Goal: Transaction & Acquisition: Purchase product/service

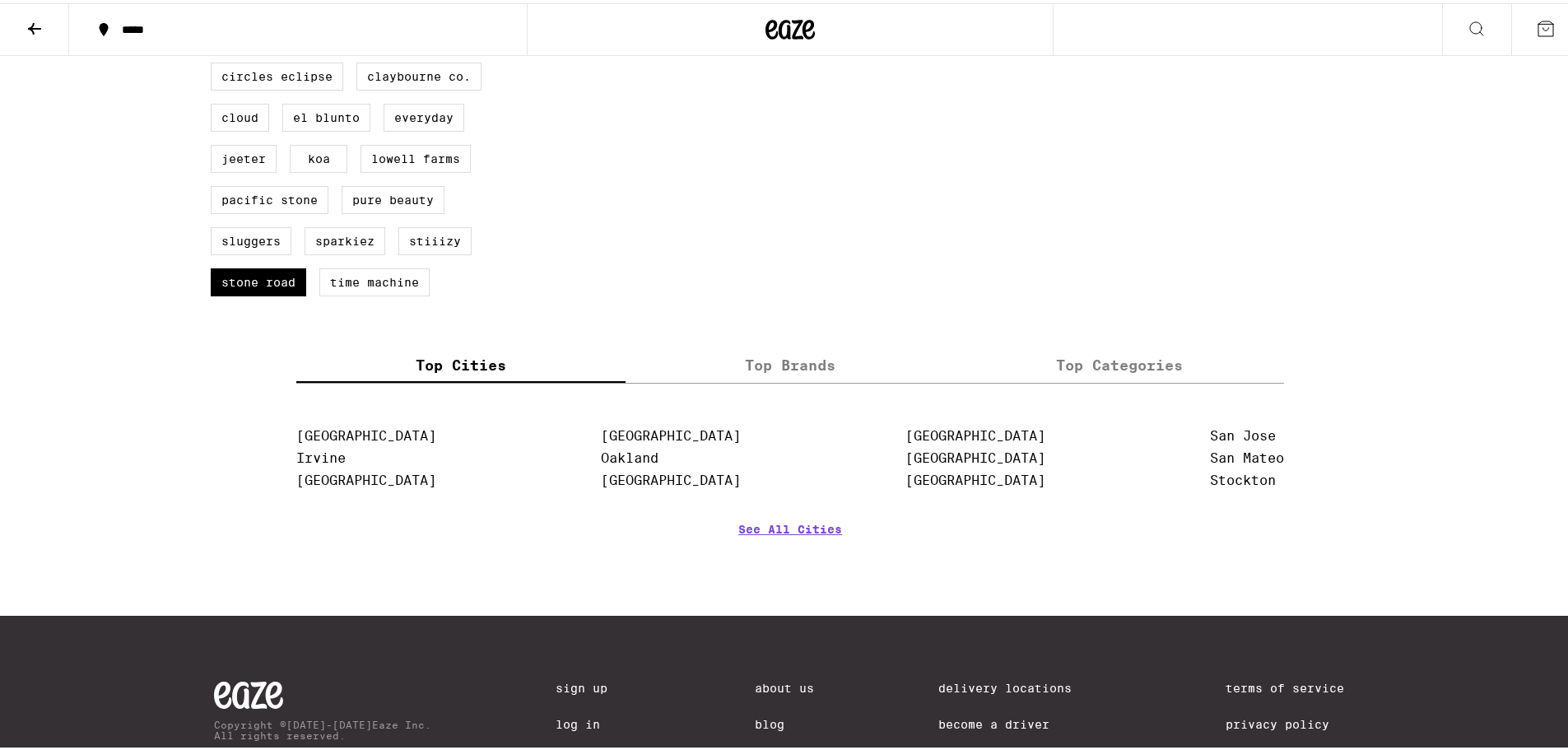
scroll to position [846, 0]
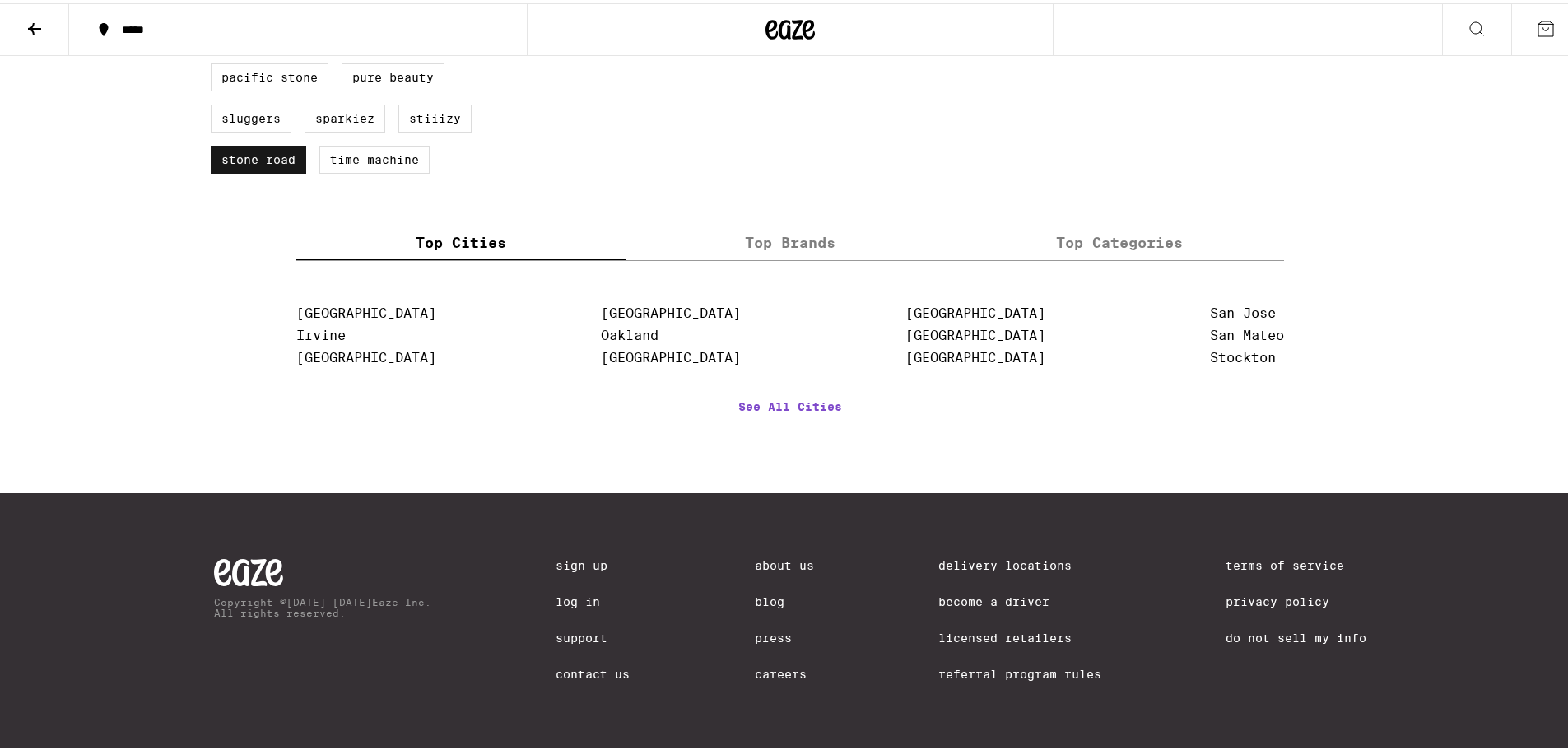
click at [265, 153] on label "Stone Road" at bounding box center [258, 156] width 96 height 28
checkbox input "false"
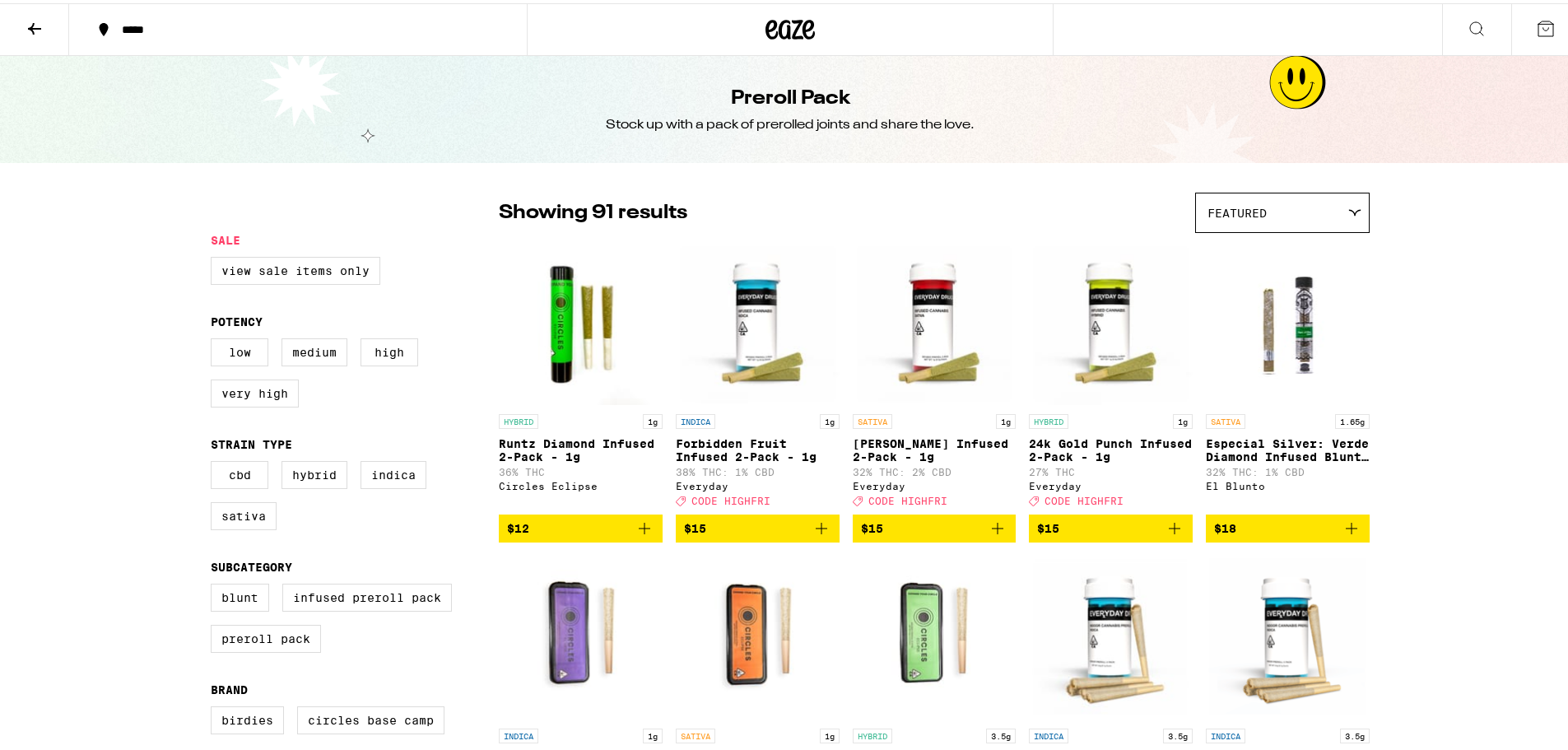
click at [44, 25] on icon at bounding box center [34, 25] width 19 height 19
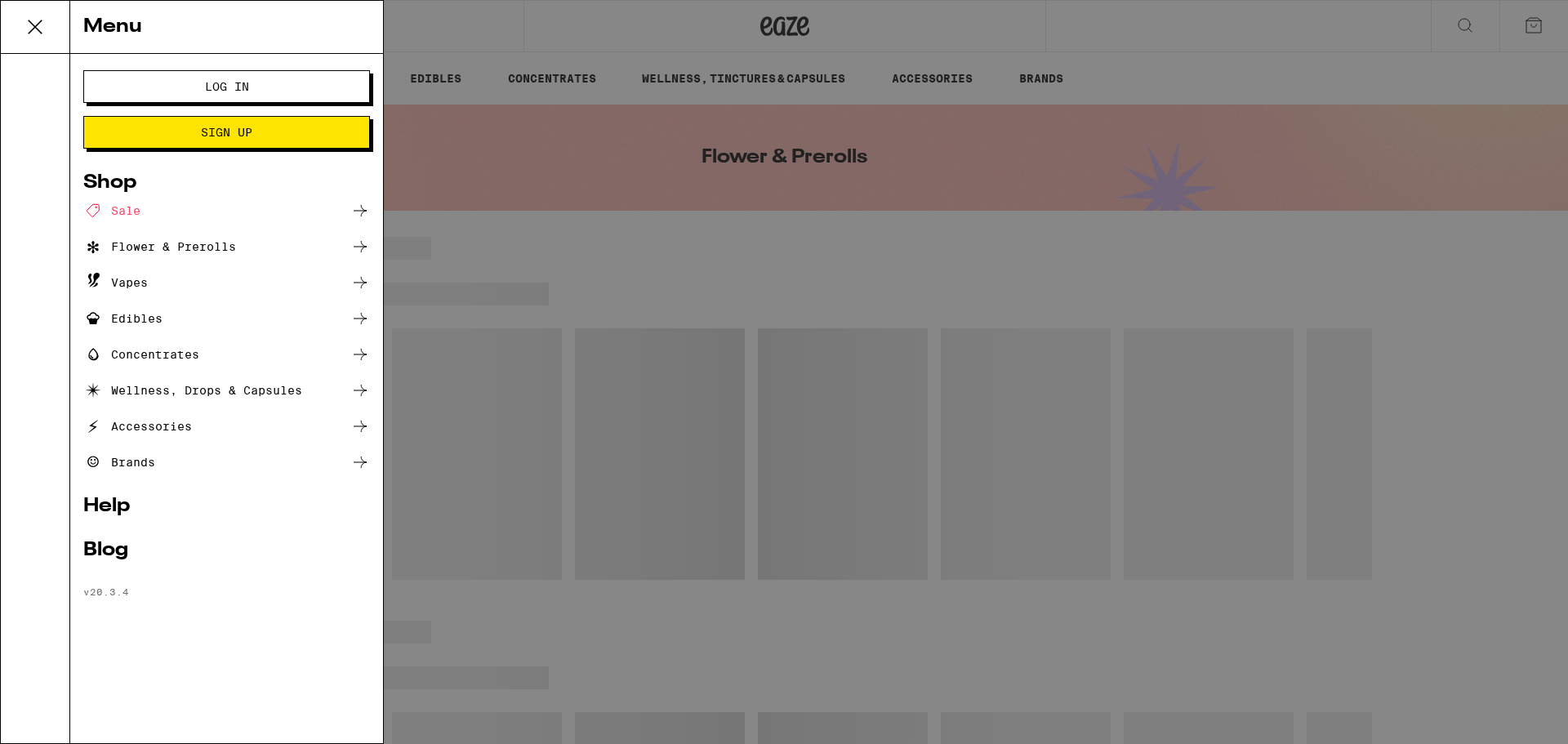
click at [445, 41] on div "Menu Log In Sign Up Shop Sale Flower & Prerolls Vapes Edibles Concentrates Well…" at bounding box center [784, 372] width 1568 height 744
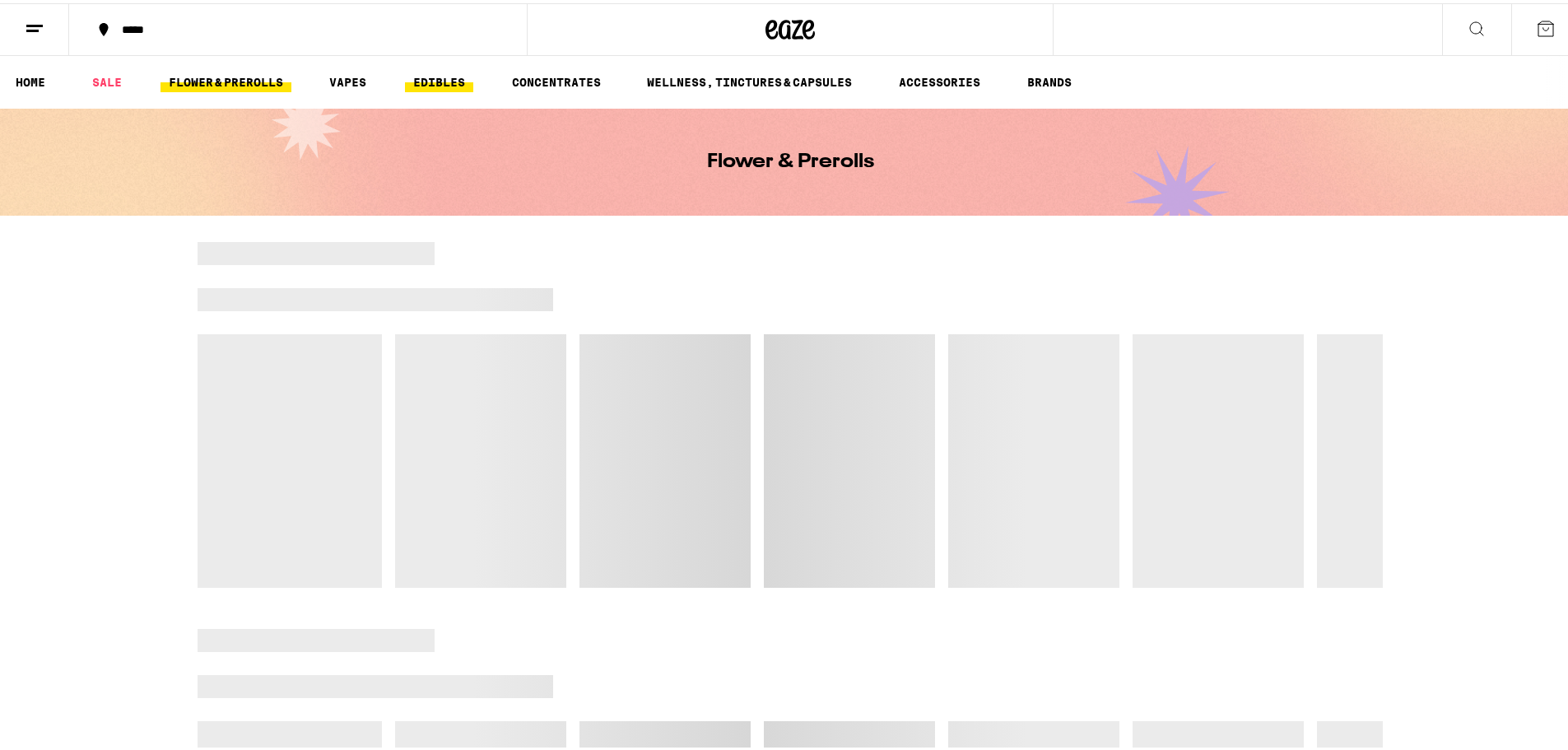
click at [435, 81] on link "EDIBLES" at bounding box center [439, 79] width 69 height 19
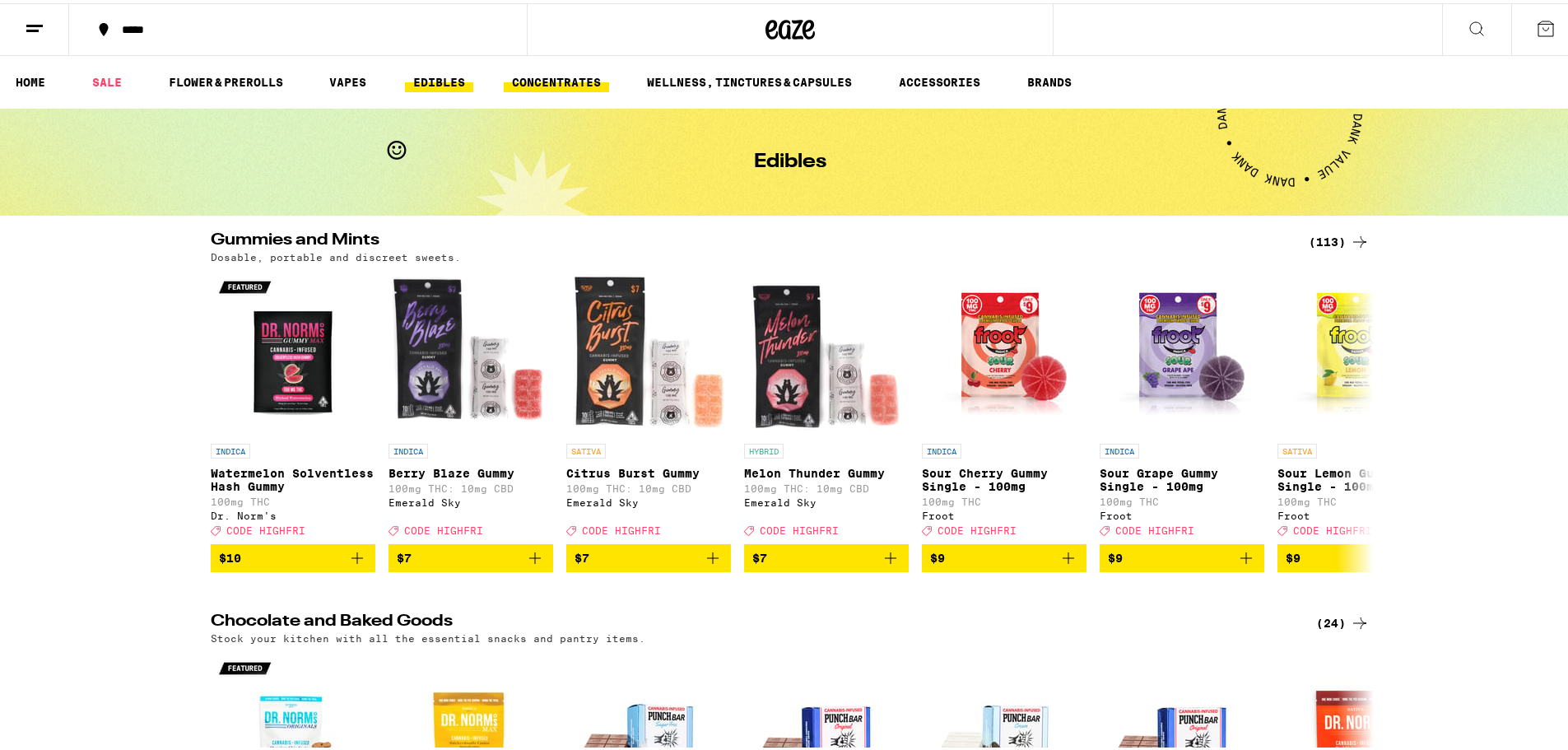
click at [554, 83] on link "CONCENTRATES" at bounding box center [557, 79] width 105 height 19
